Goal: Task Accomplishment & Management: Manage account settings

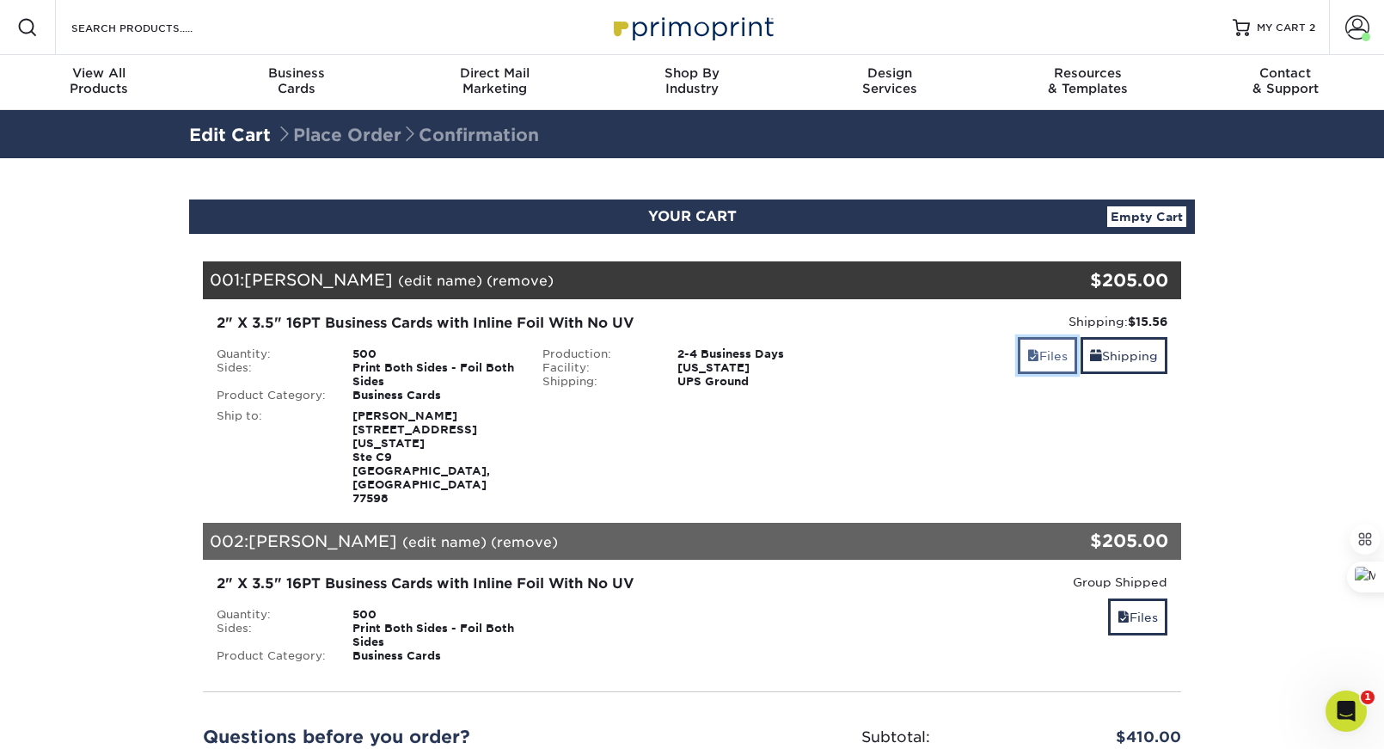
click at [1031, 356] on span at bounding box center [1033, 356] width 12 height 14
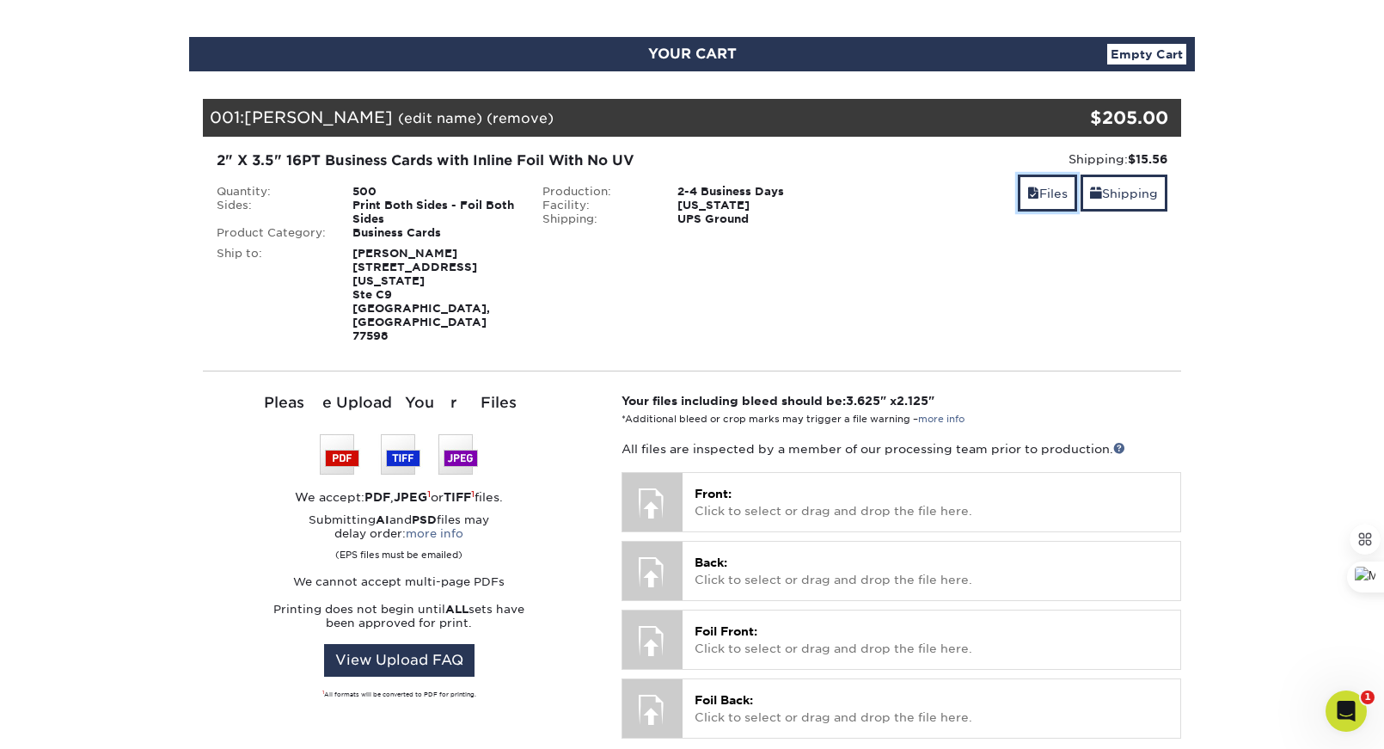
scroll to position [188, 0]
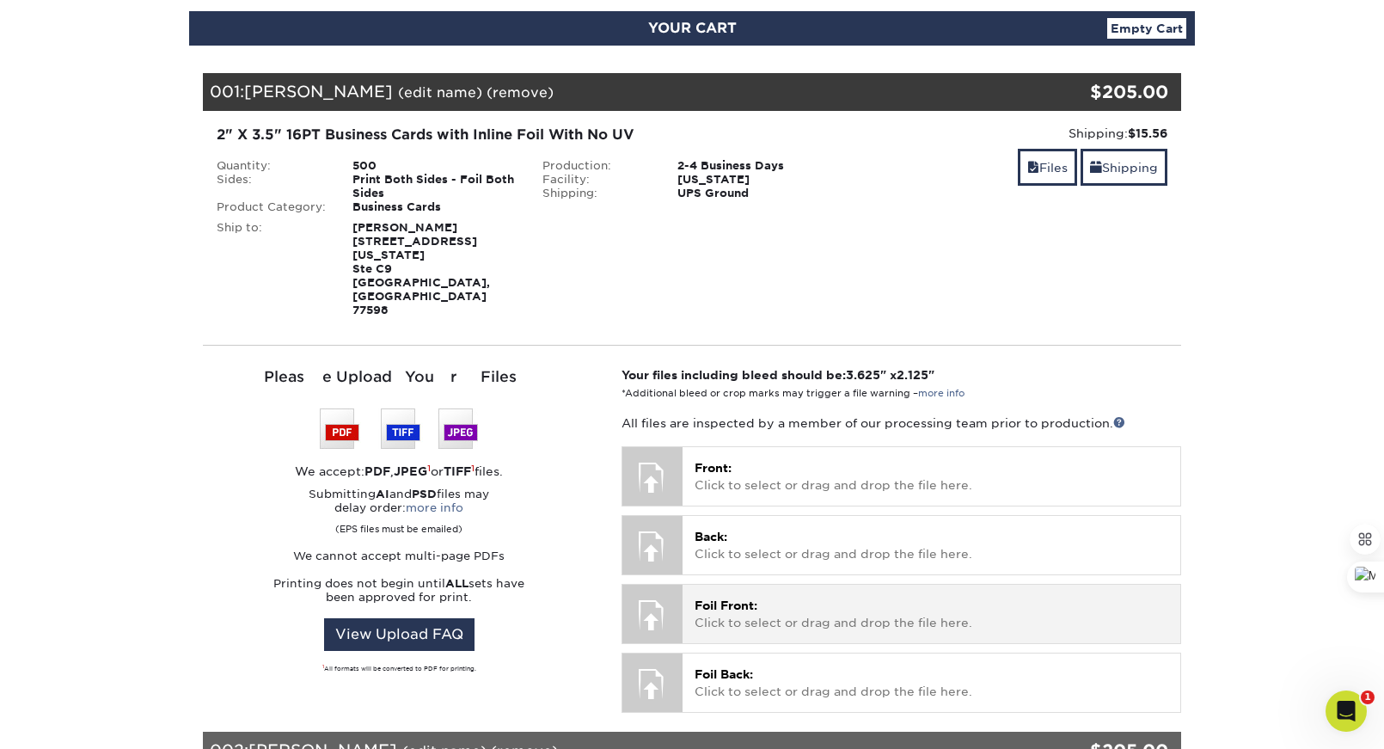
click at [730, 598] on span "Foil Front:" at bounding box center [726, 605] width 63 height 14
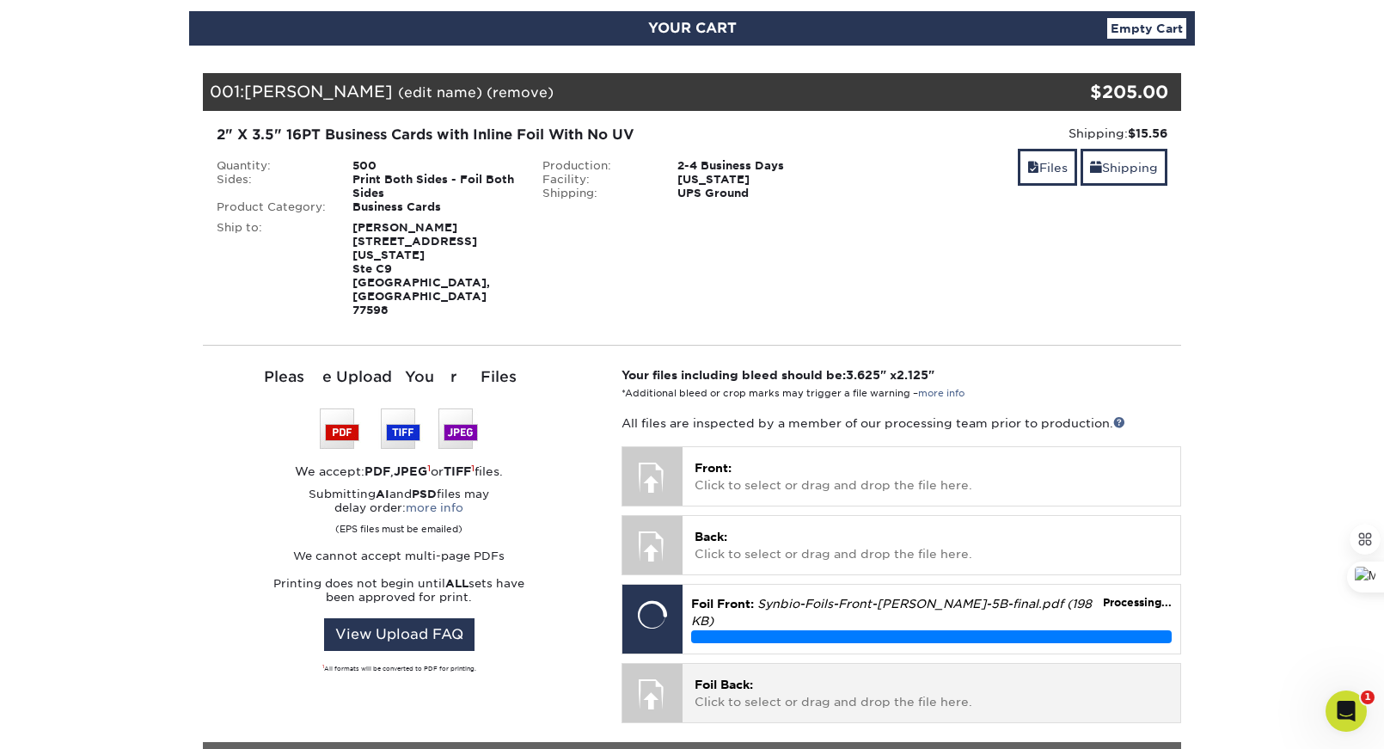
click at [734, 678] on span "Foil Back:" at bounding box center [724, 685] width 58 height 14
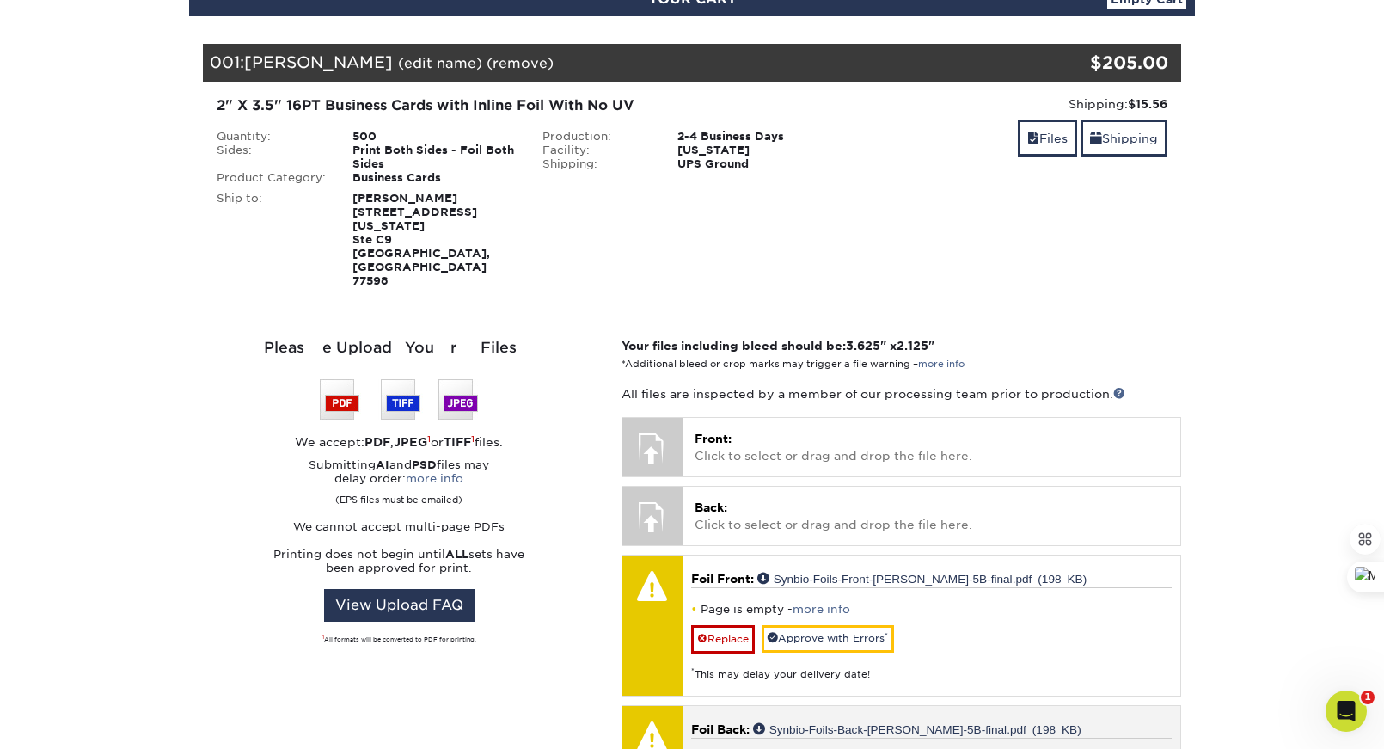
scroll to position [209, 0]
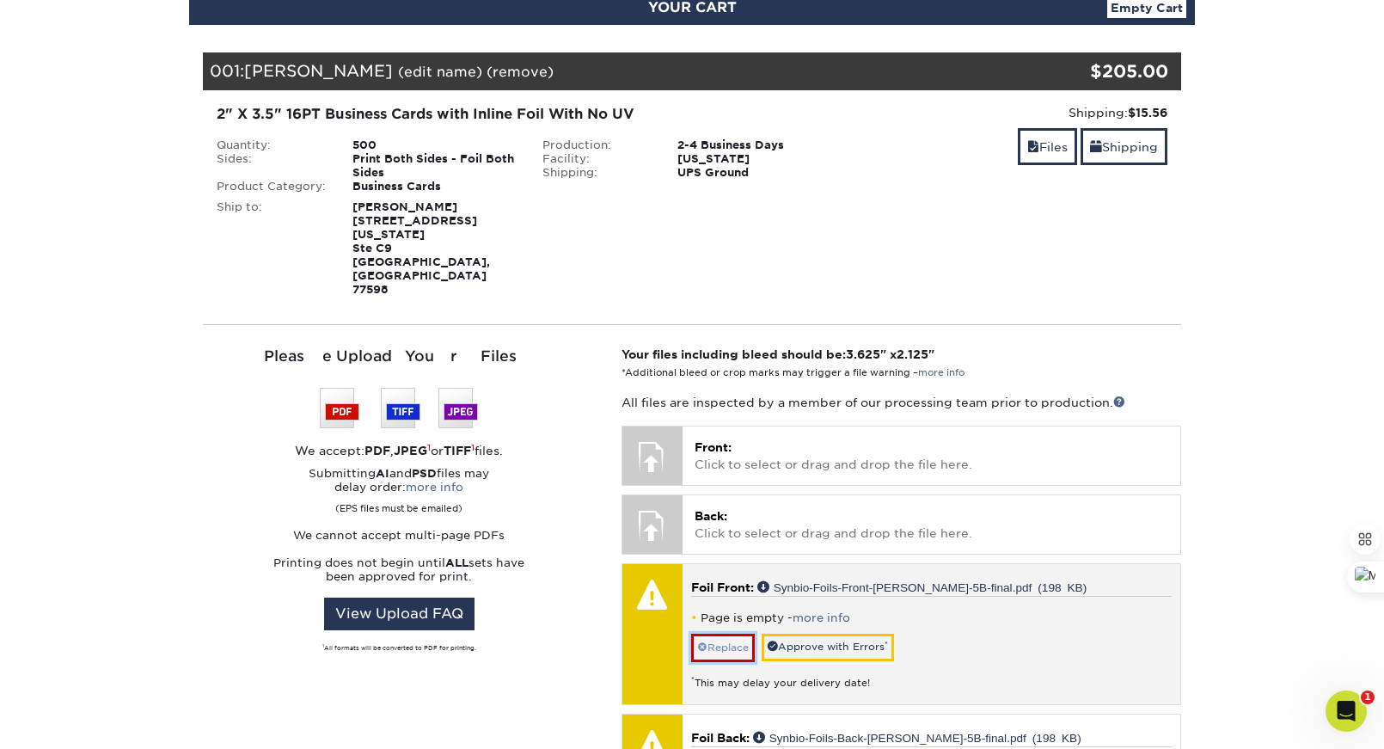
click at [727, 634] on link "Replace" at bounding box center [723, 648] width 64 height 28
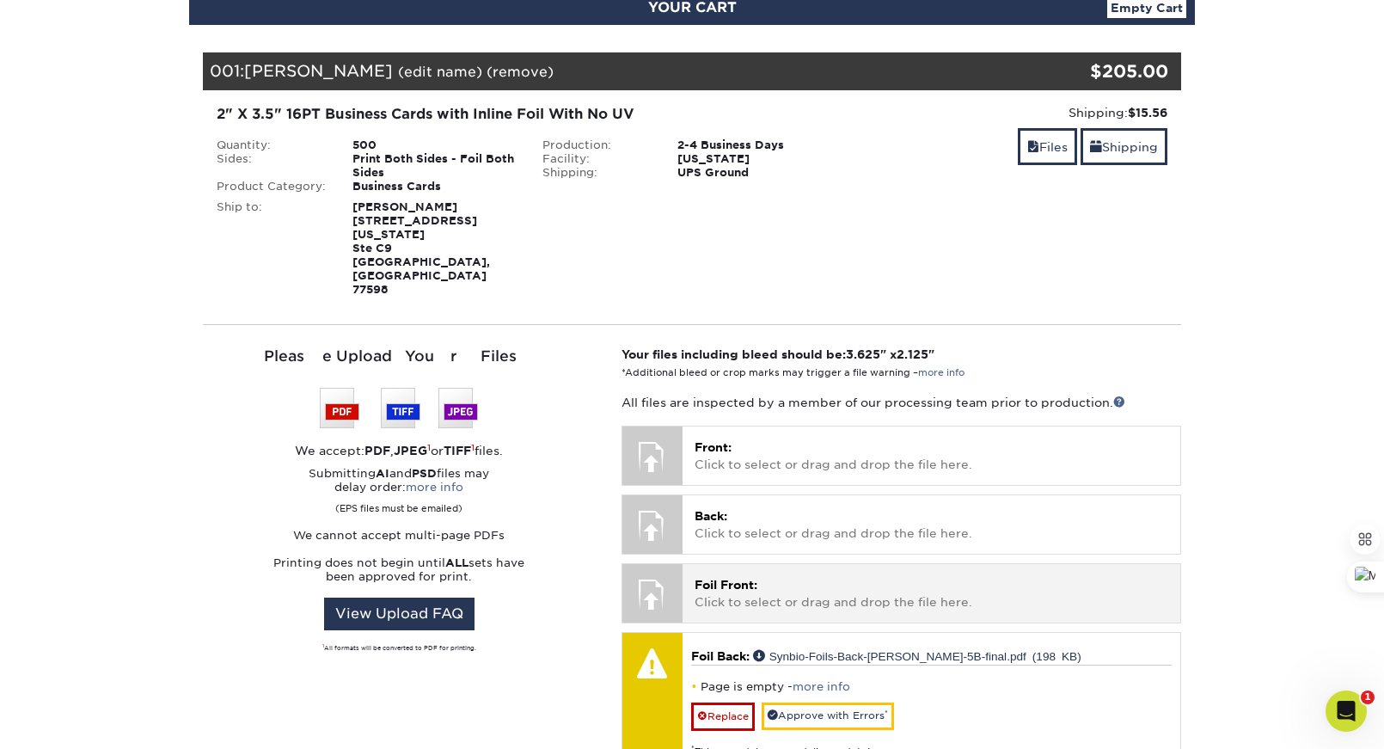
click at [763, 576] on p "Foil Front: Click to select or drag and drop the file here." at bounding box center [932, 593] width 474 height 35
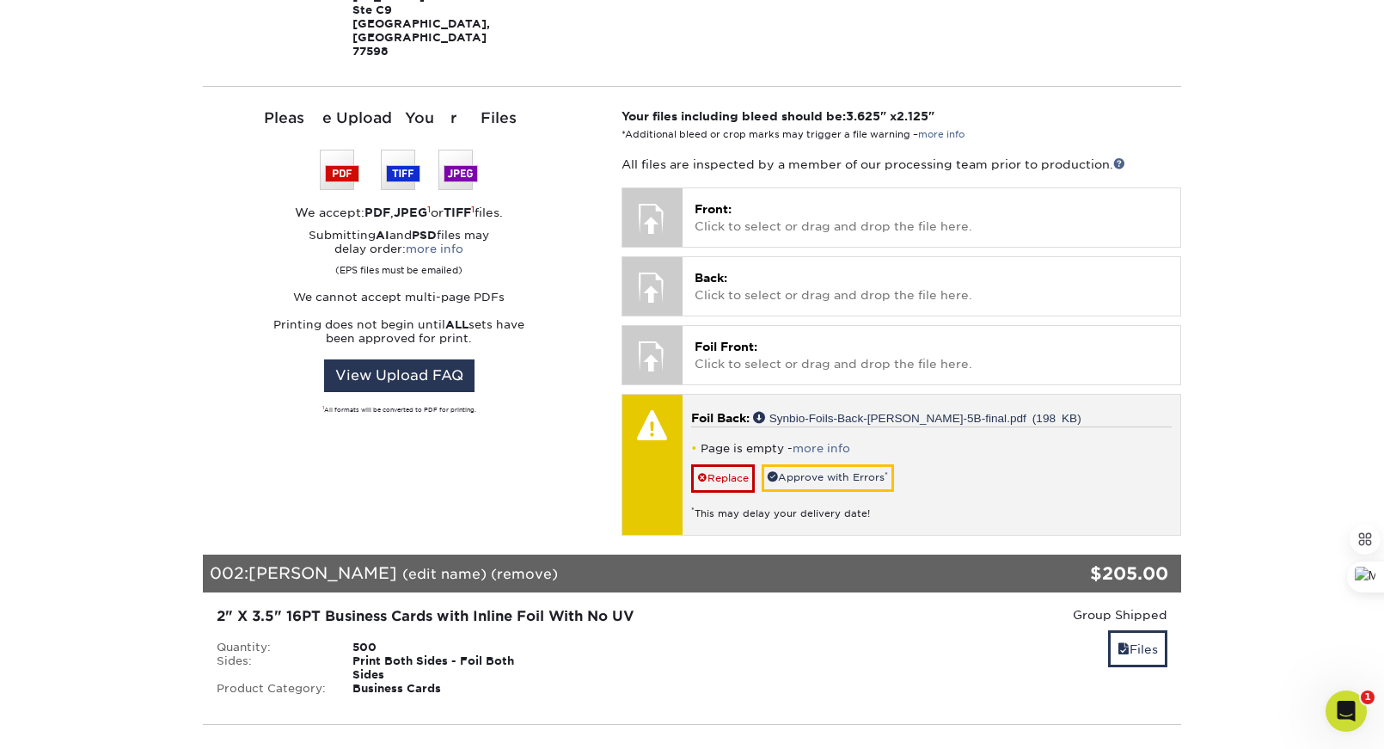
scroll to position [464, 0]
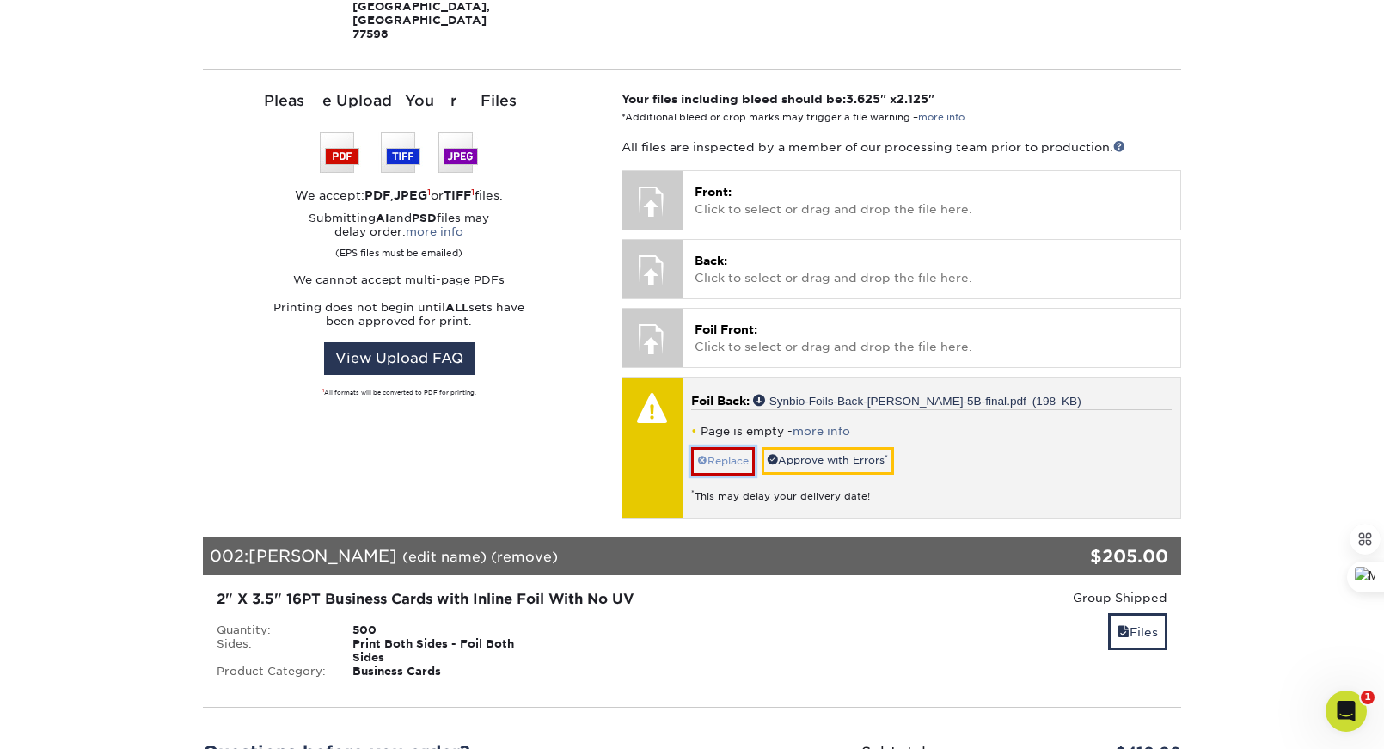
click at [727, 447] on link "Replace" at bounding box center [723, 461] width 64 height 28
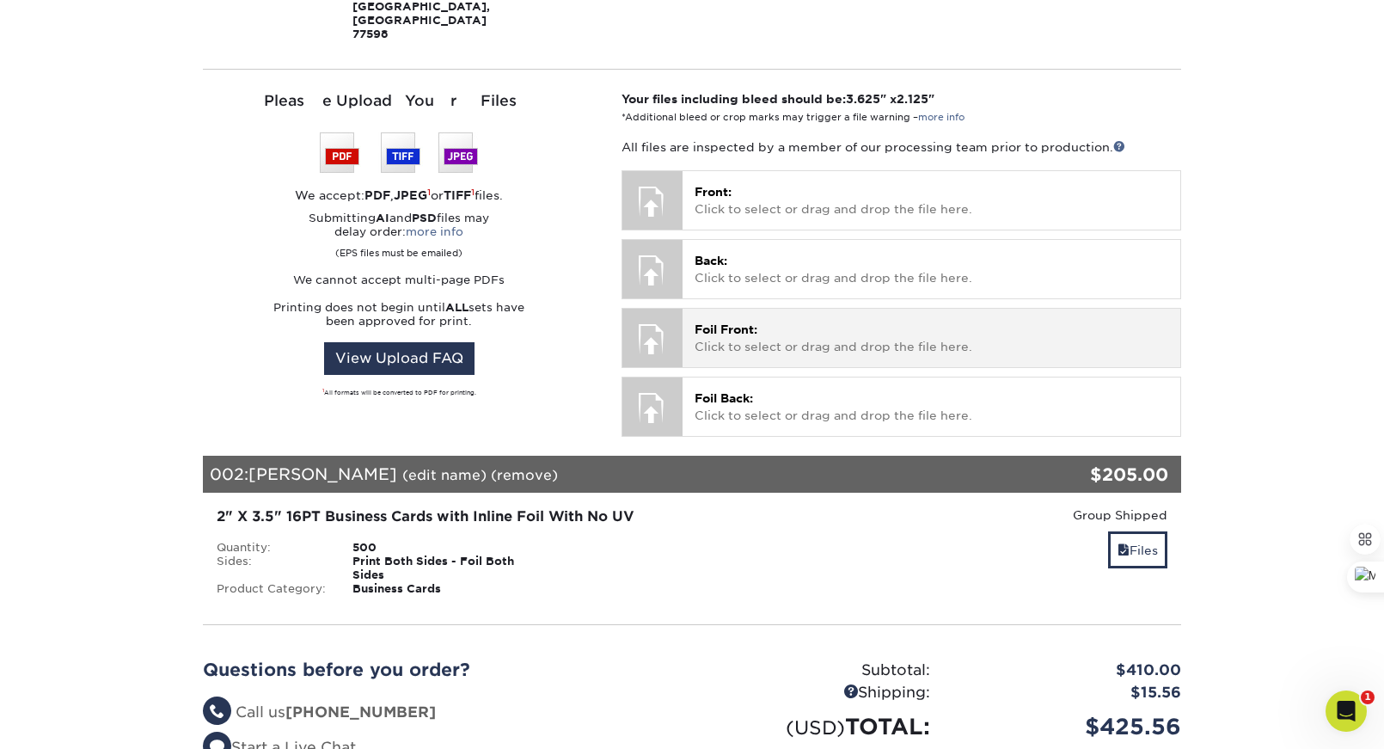
click at [727, 322] on span "Foil Front:" at bounding box center [726, 329] width 63 height 14
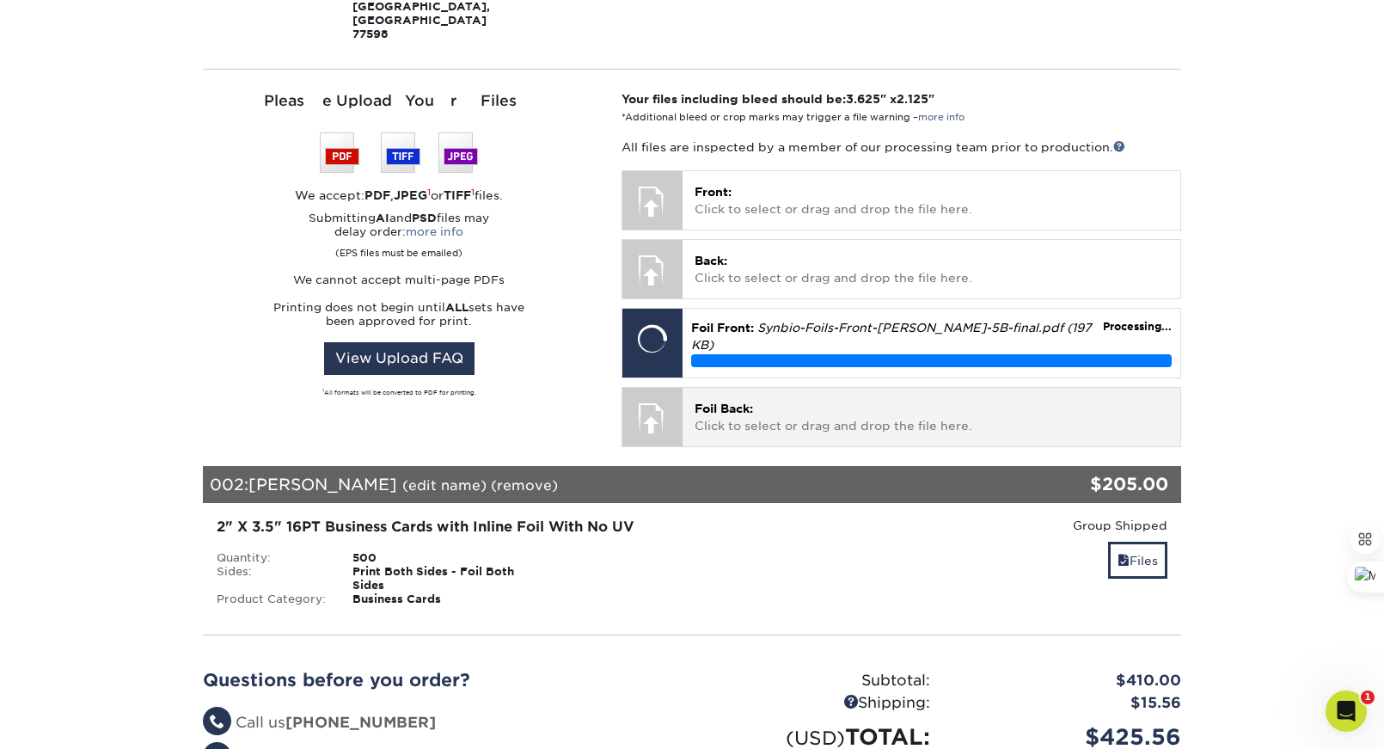
click at [722, 402] on span "Foil Back:" at bounding box center [724, 409] width 58 height 14
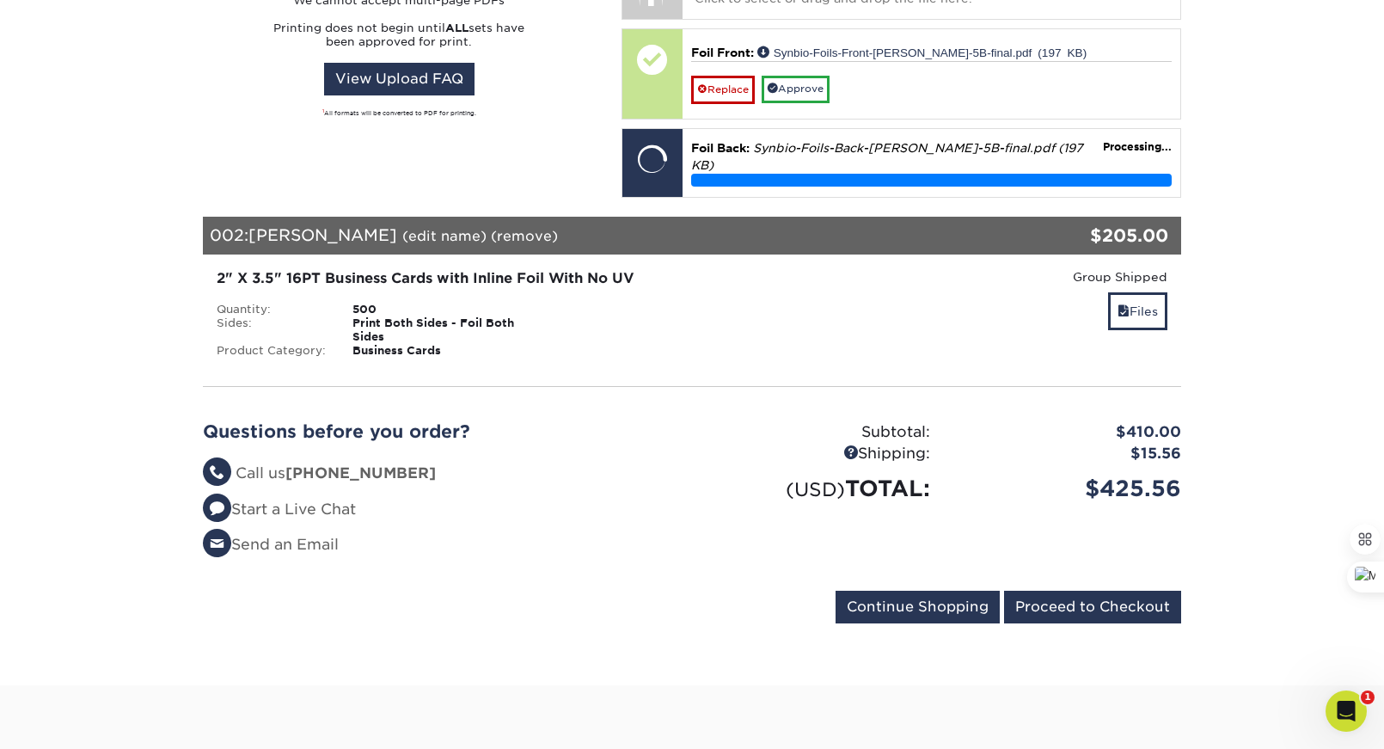
scroll to position [751, 0]
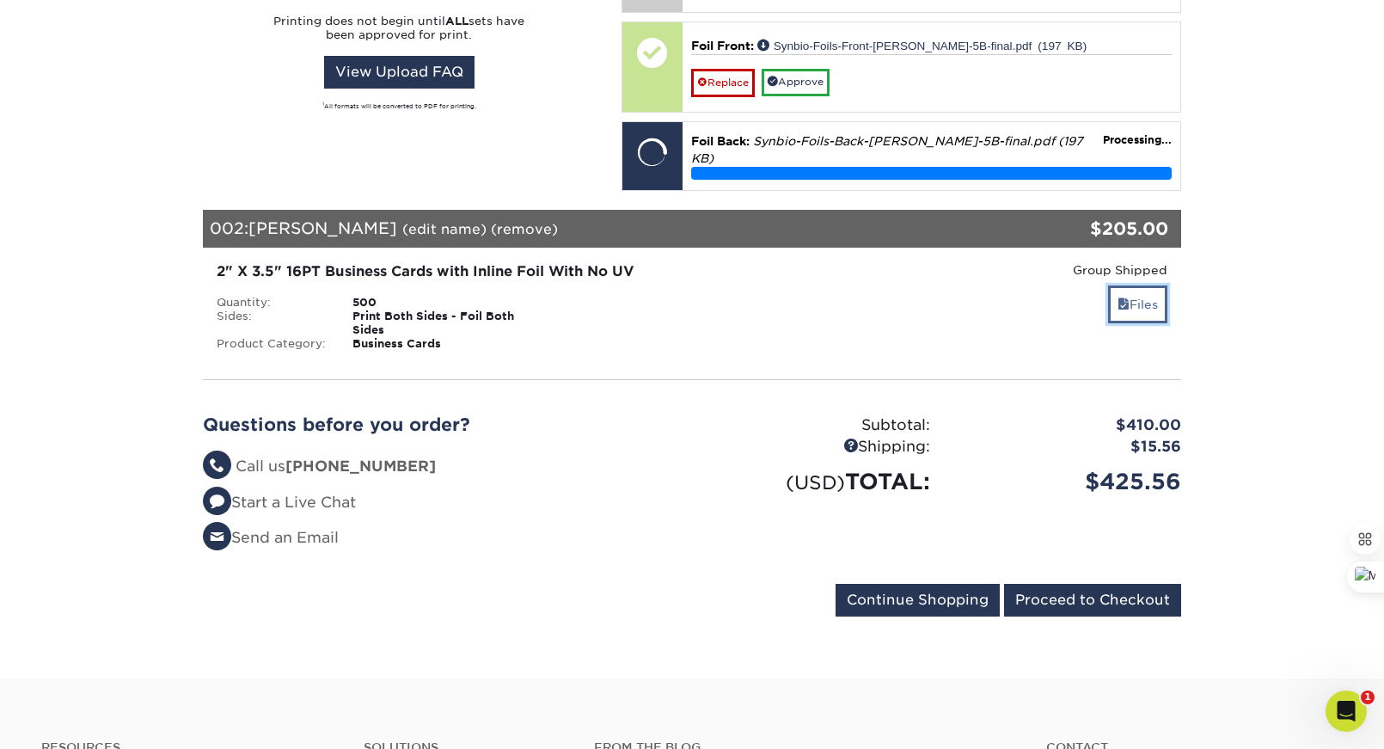
click at [1134, 261] on div "Group Shipped Discount: - $0.00 Files" at bounding box center [1018, 306] width 326 height 90
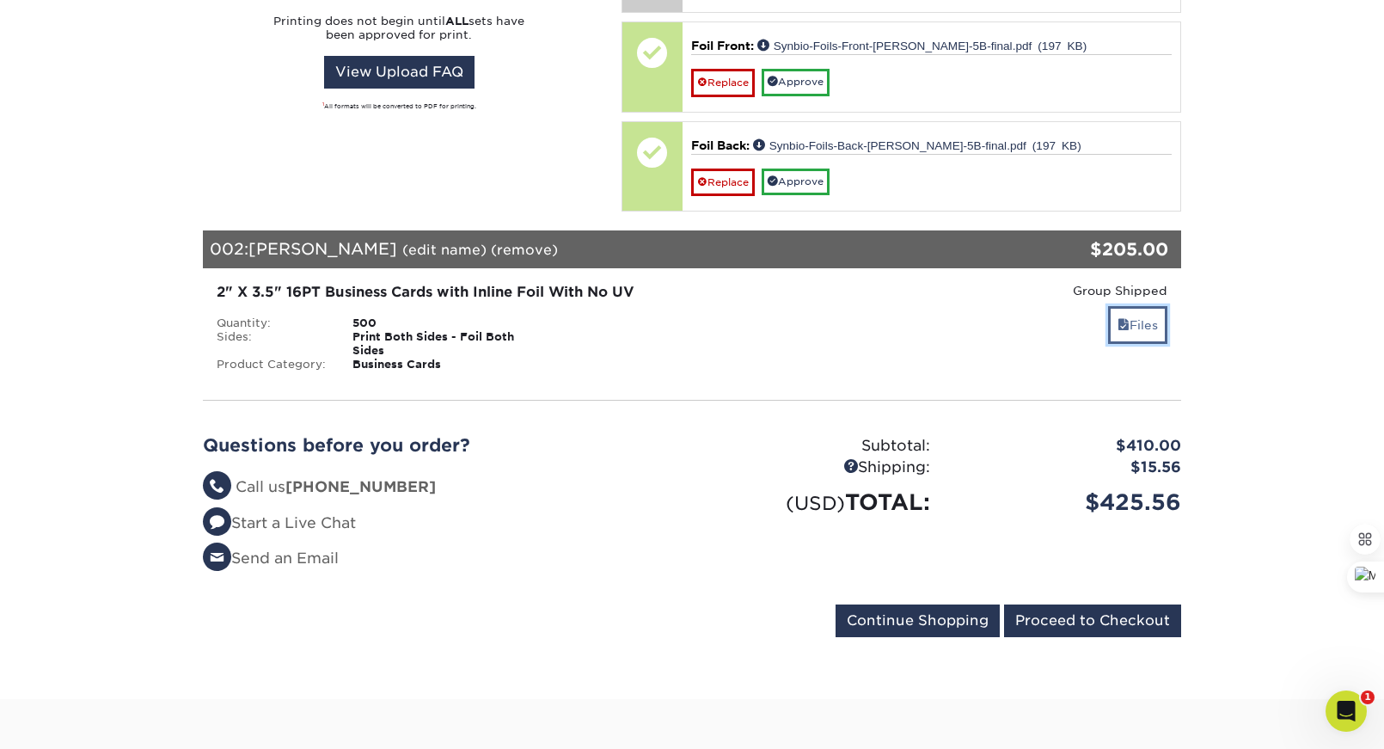
click at [1146, 306] on link "Files" at bounding box center [1137, 324] width 59 height 37
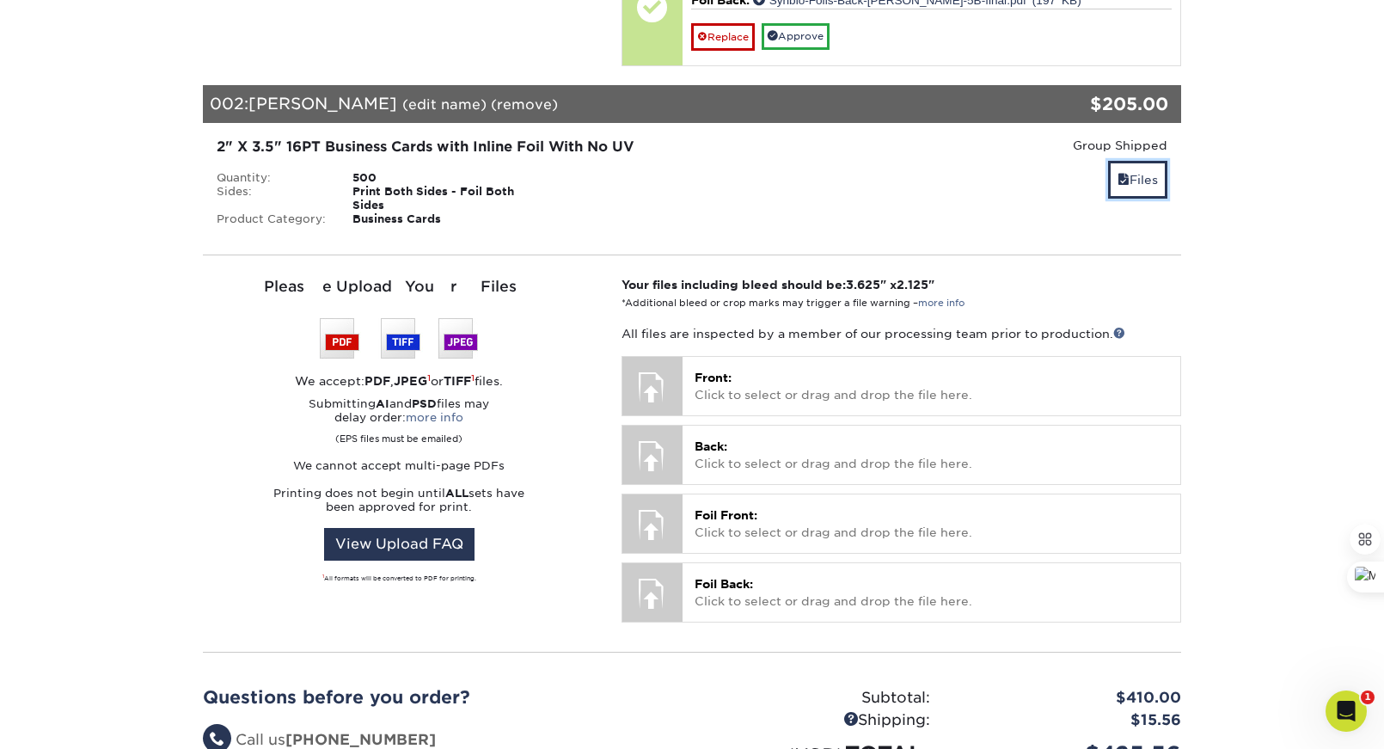
scroll to position [892, 0]
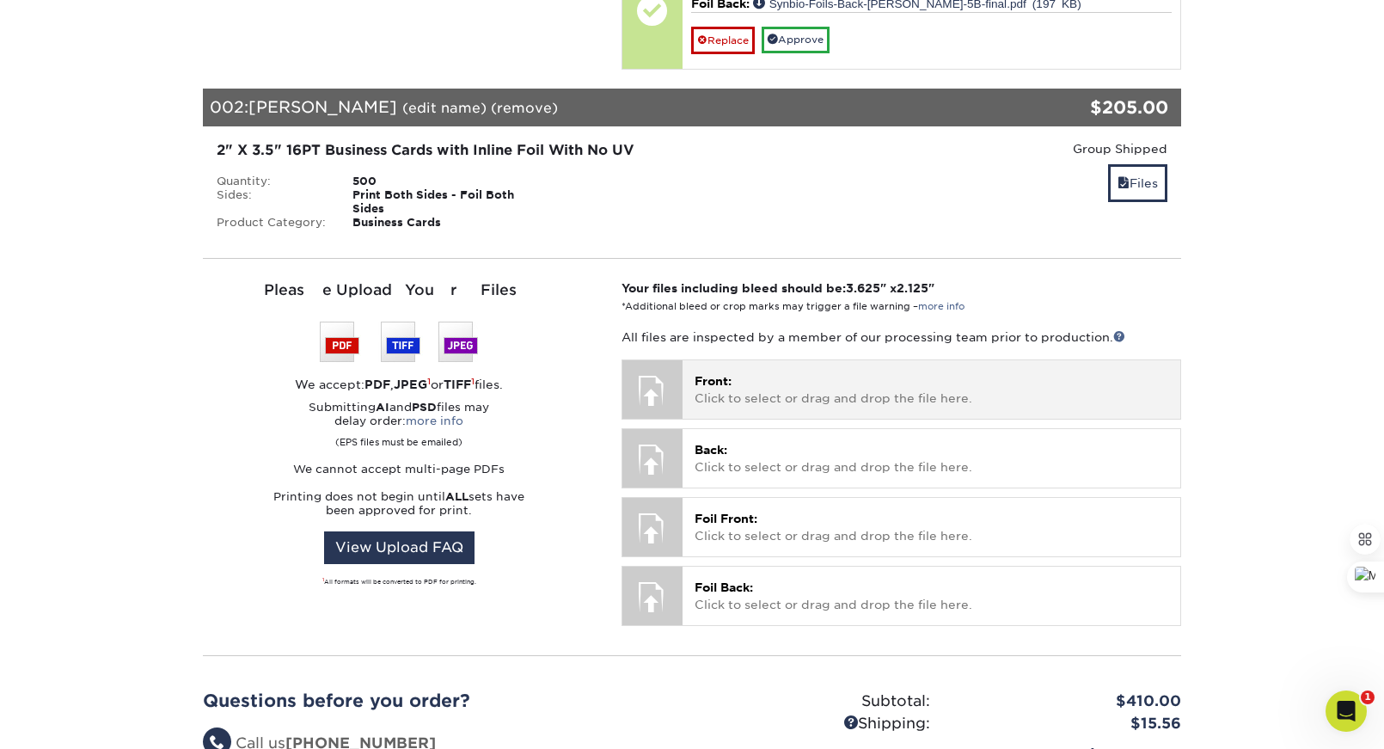
click at [700, 374] on span "Front:" at bounding box center [713, 381] width 37 height 14
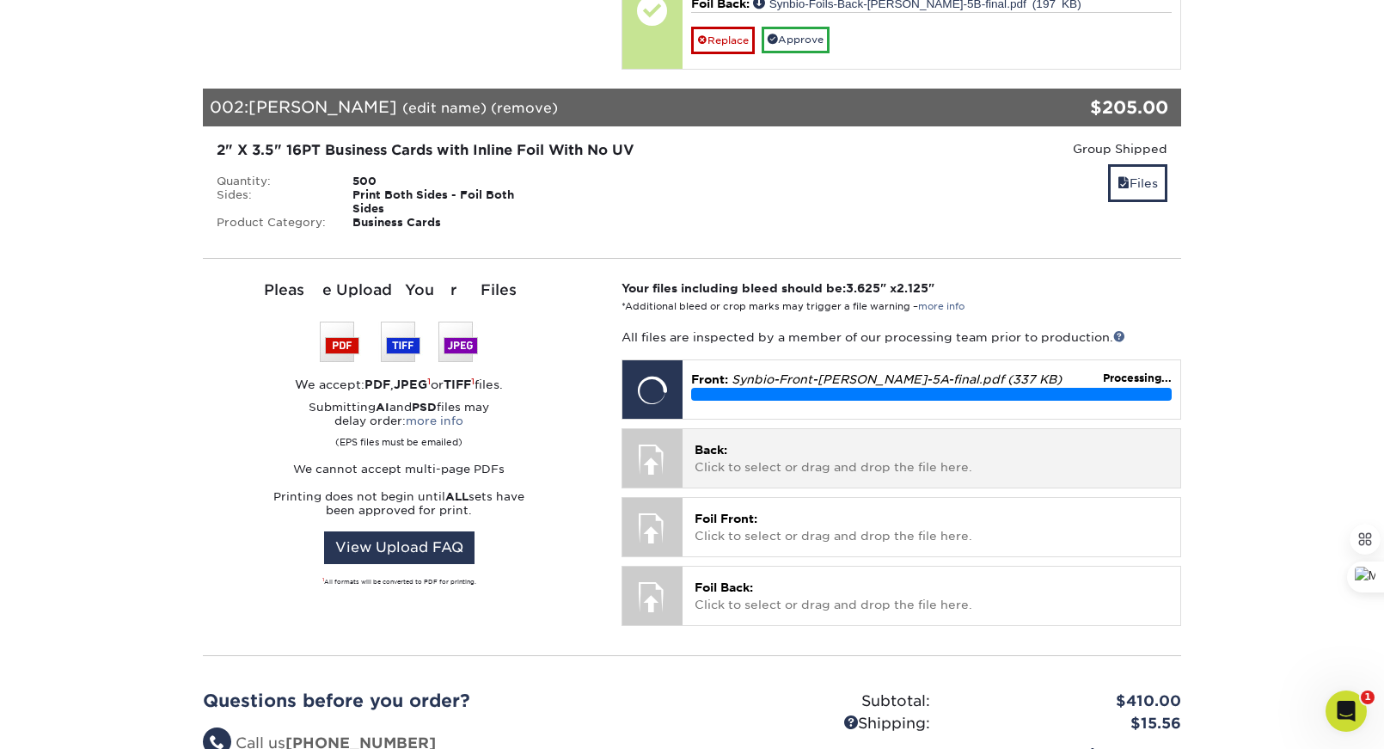
click at [725, 443] on span "Back:" at bounding box center [711, 450] width 33 height 14
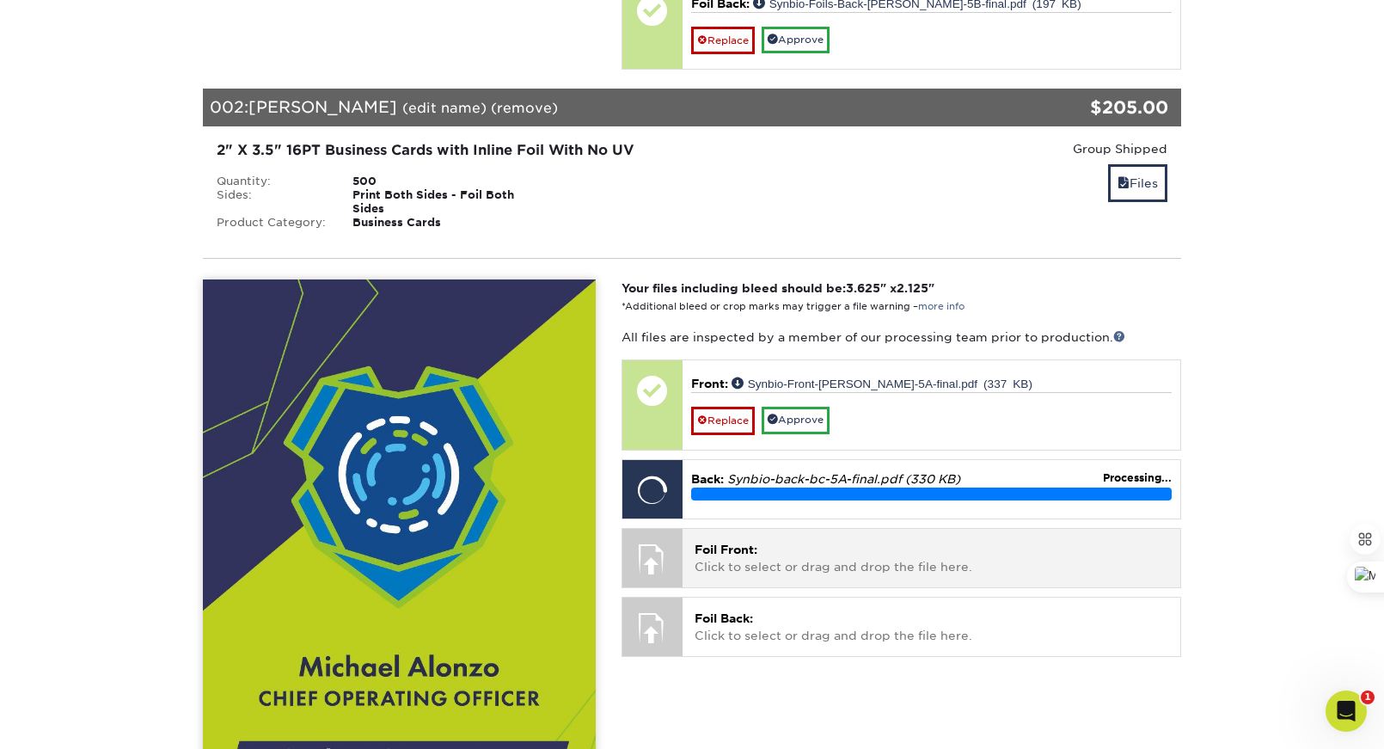
click at [738, 543] on span "Foil Front:" at bounding box center [726, 550] width 63 height 14
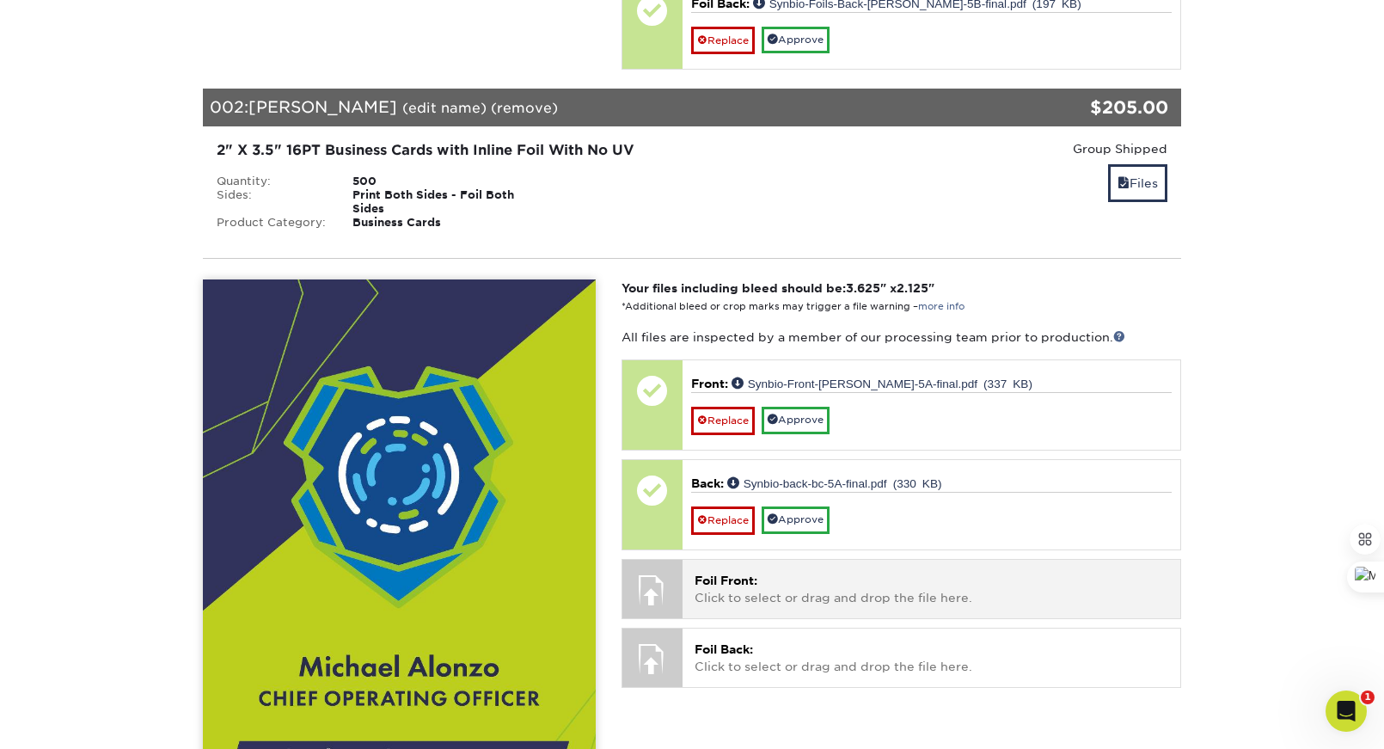
click at [721, 573] on span "Foil Front:" at bounding box center [726, 580] width 63 height 14
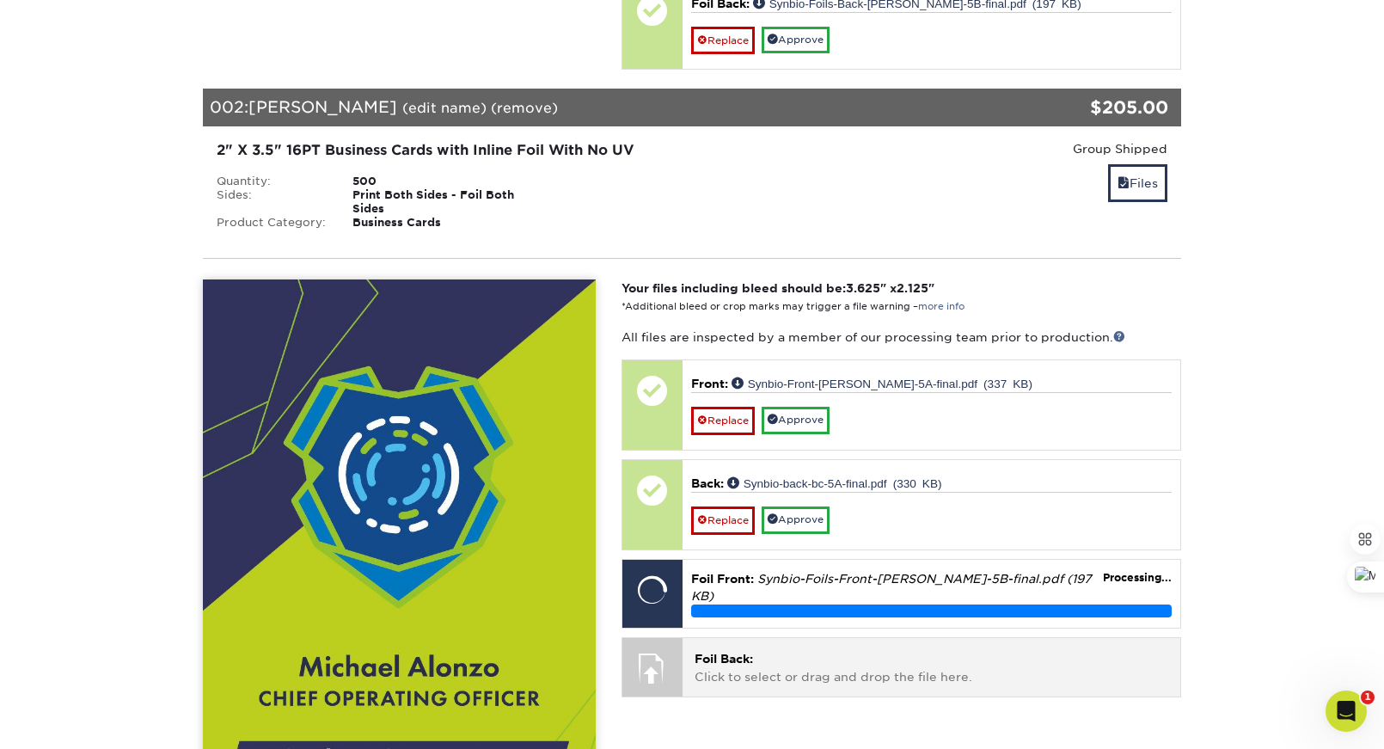
click at [713, 652] on span "Foil Back:" at bounding box center [724, 659] width 58 height 14
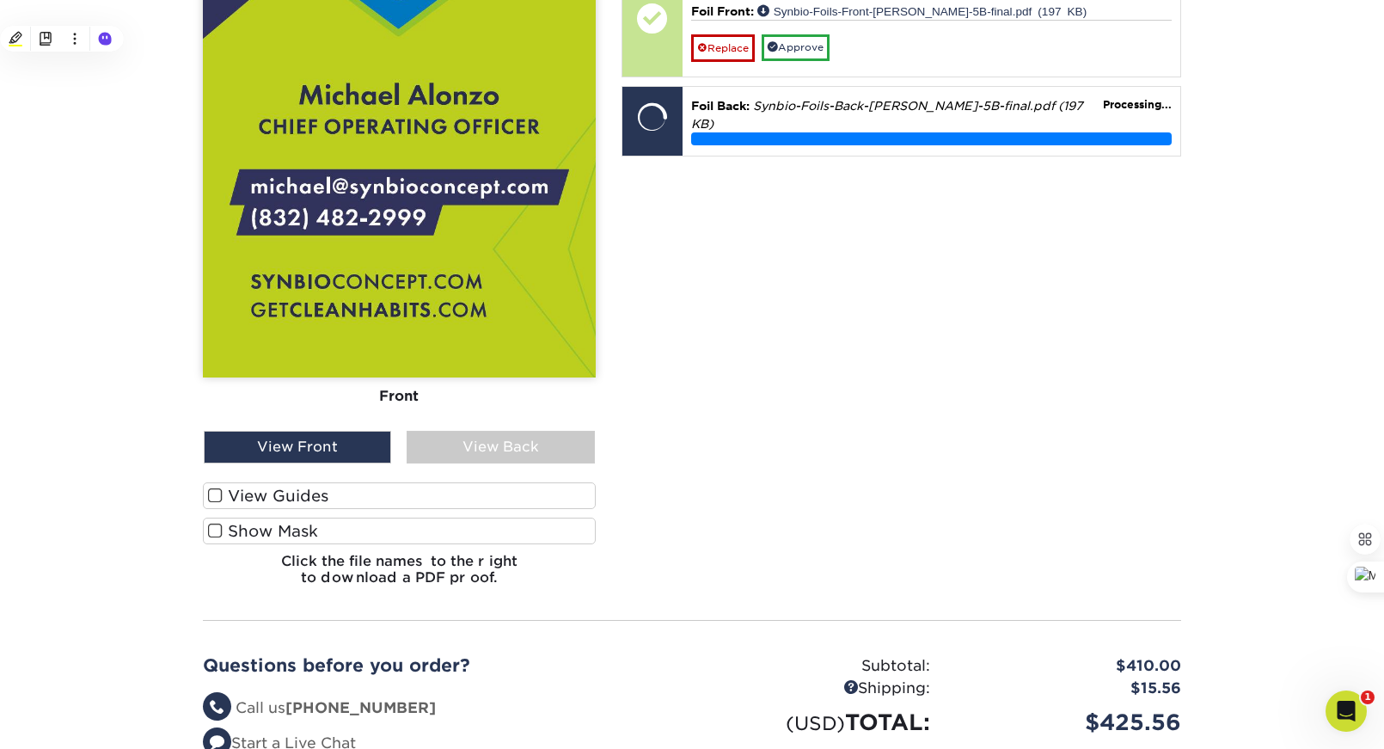
scroll to position [1693, 0]
